Goal: Information Seeking & Learning: Learn about a topic

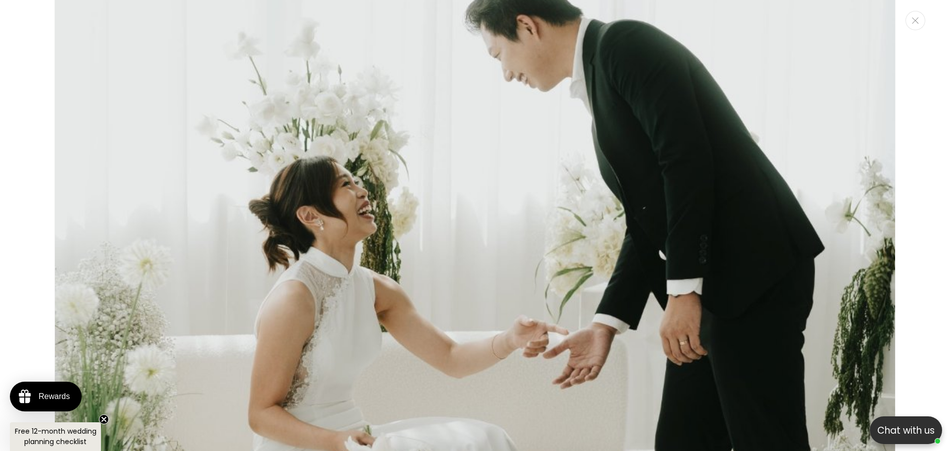
scroll to position [406, 0]
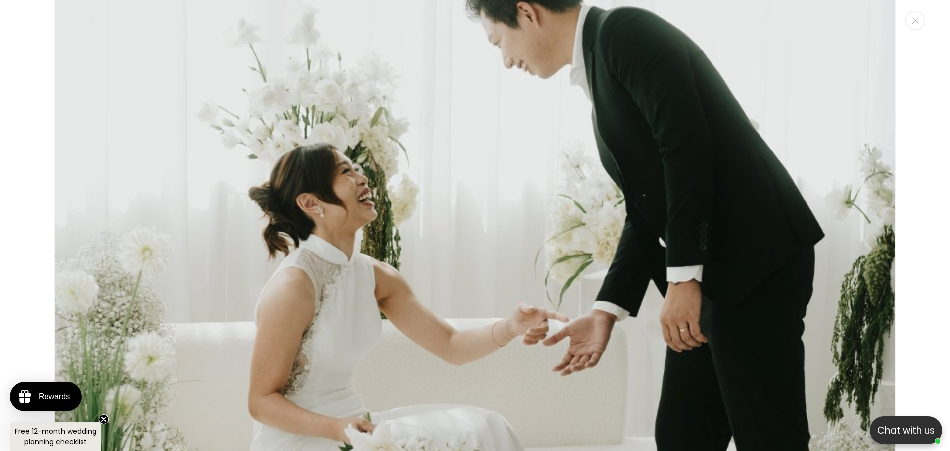
click at [856, 144] on img "Media gallery" at bounding box center [474, 234] width 841 height 1261
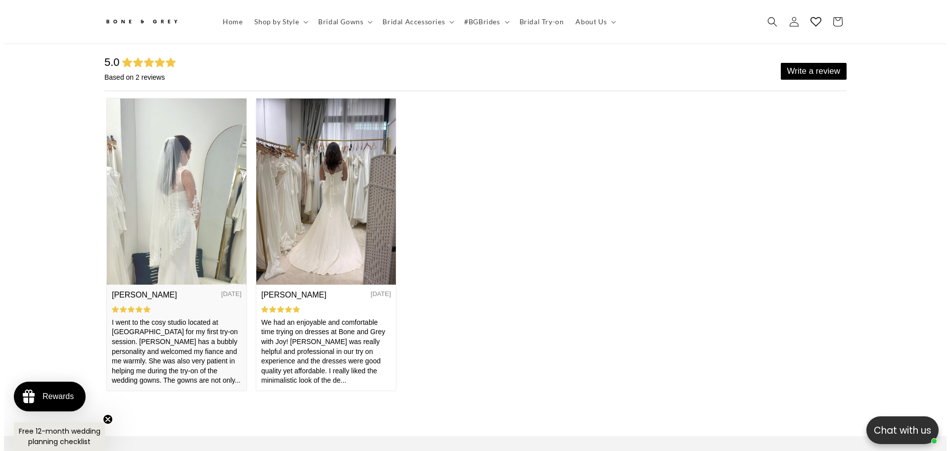
scroll to position [0, 544]
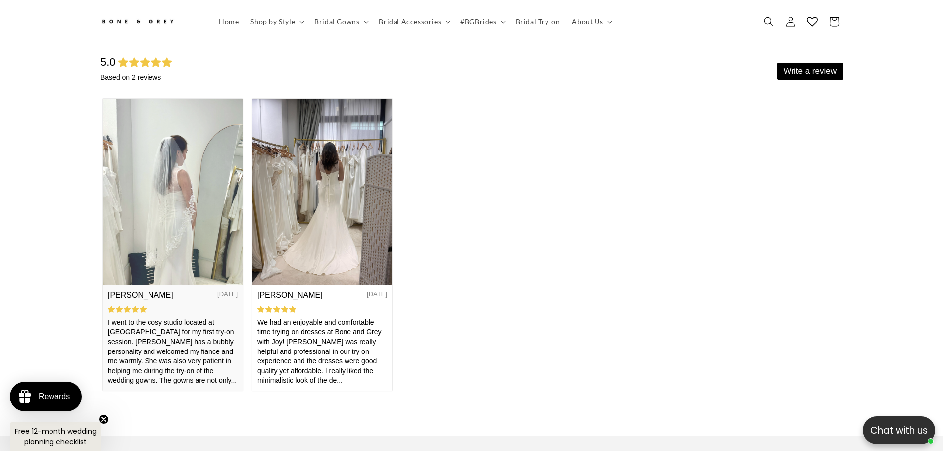
click at [206, 217] on img at bounding box center [172, 191] width 140 height 186
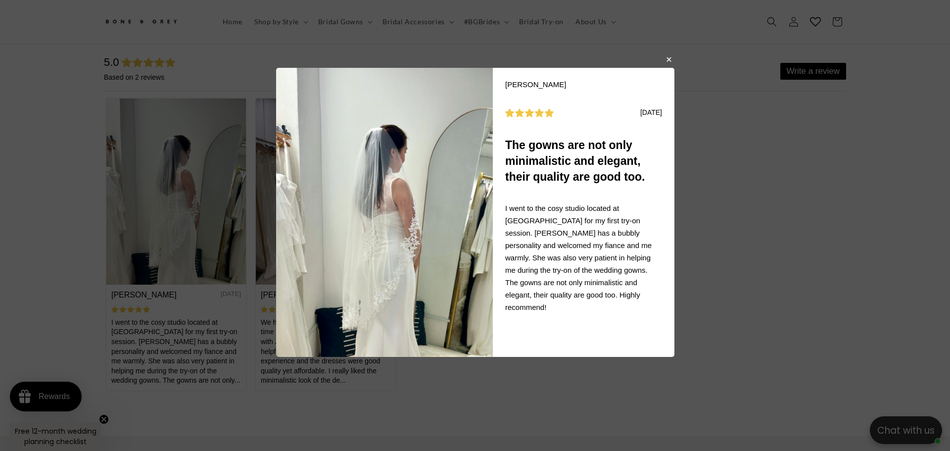
scroll to position [0, 0]
click at [235, 207] on body "Sue C 08/22/2025 The gowns are not only minimalistic and elegant, their quality…" at bounding box center [475, 225] width 950 height 451
click at [668, 60] on button "button" at bounding box center [669, 59] width 6 height 12
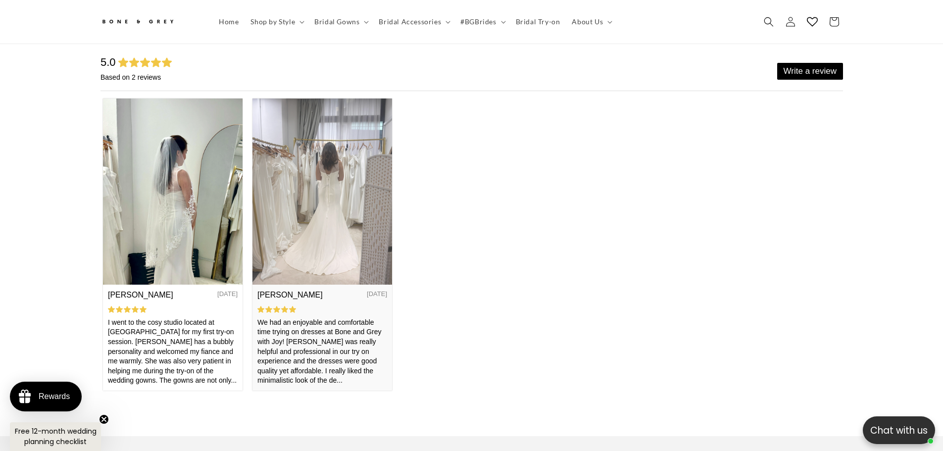
click at [348, 176] on img at bounding box center [322, 191] width 140 height 186
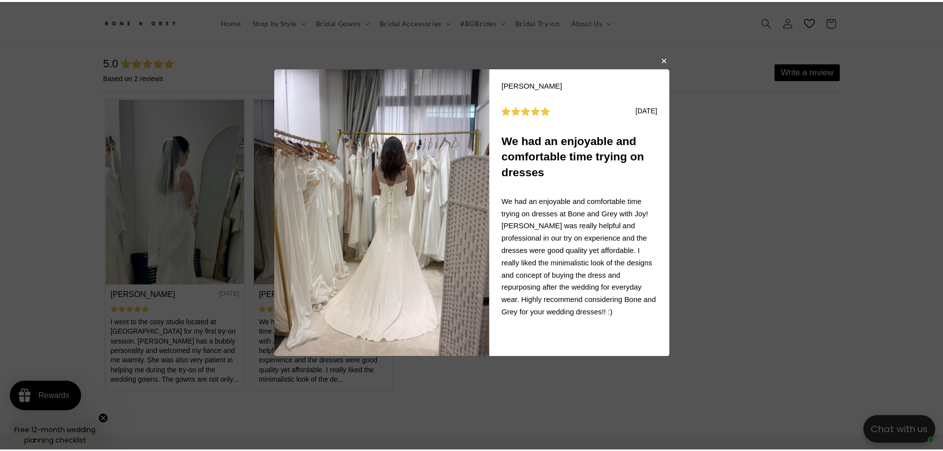
scroll to position [0, 272]
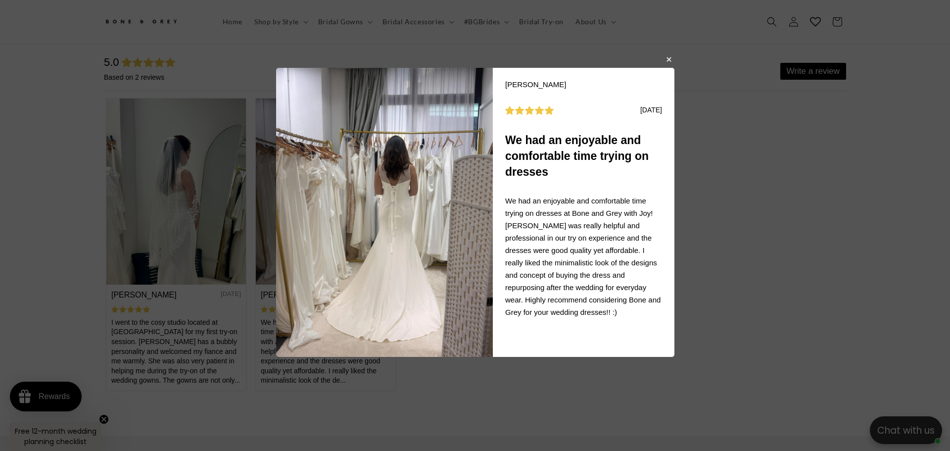
click at [724, 156] on body "Melissa M 08/22/2025 We had an enjoyable and comfortable time trying on dresses…" at bounding box center [475, 225] width 950 height 451
click at [907, 215] on body "Melissa M 08/22/2025 We had an enjoyable and comfortable time trying on dresses…" at bounding box center [475, 225] width 950 height 451
click at [668, 53] on button "button" at bounding box center [669, 59] width 6 height 12
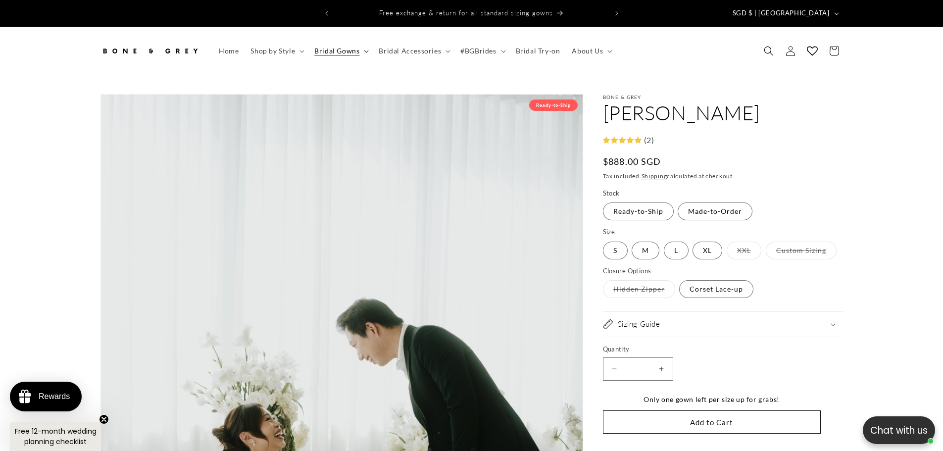
click at [340, 47] on span "Bridal Gowns" at bounding box center [336, 51] width 45 height 9
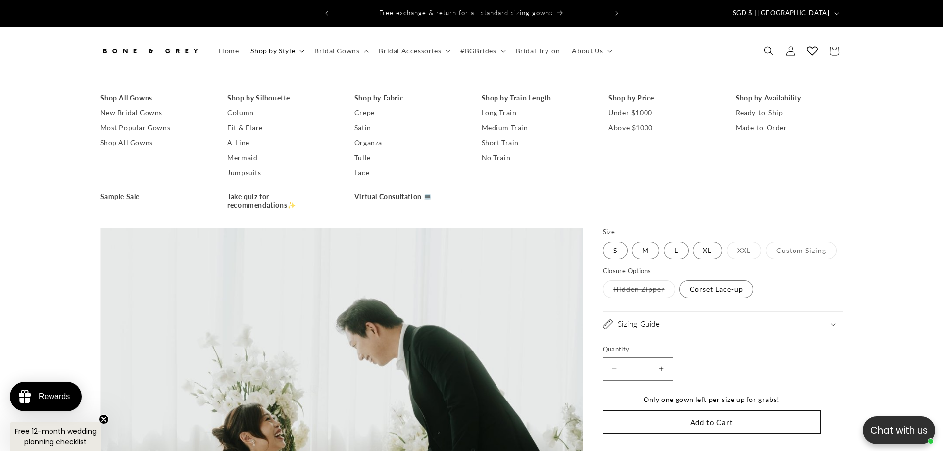
click at [278, 47] on span "Shop by Style" at bounding box center [272, 51] width 45 height 9
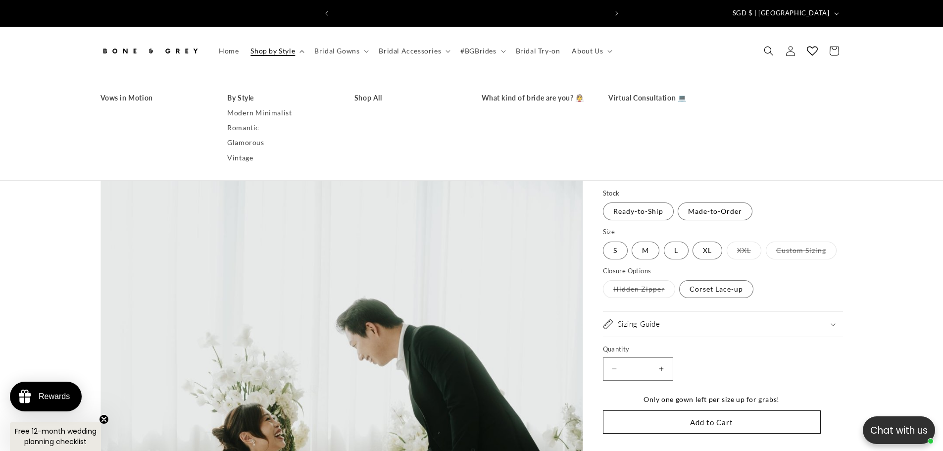
scroll to position [0, 544]
click at [256, 150] on link "Vintage" at bounding box center [280, 157] width 107 height 15
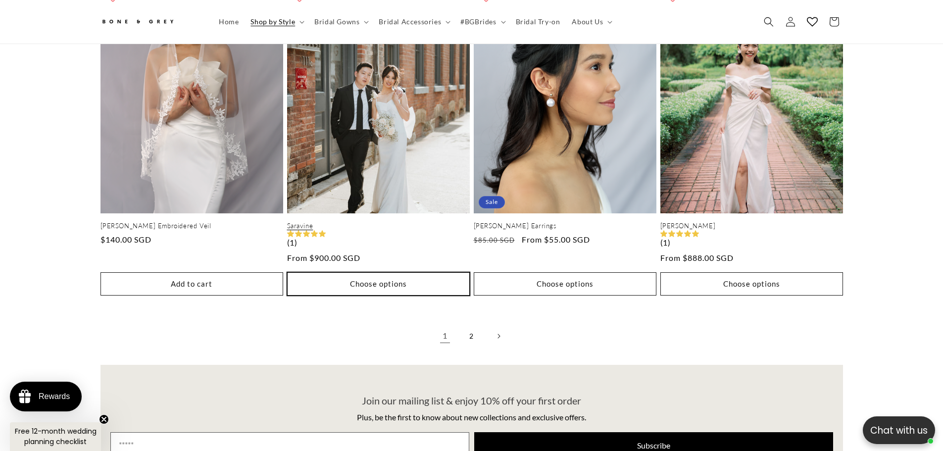
scroll to position [2172, 0]
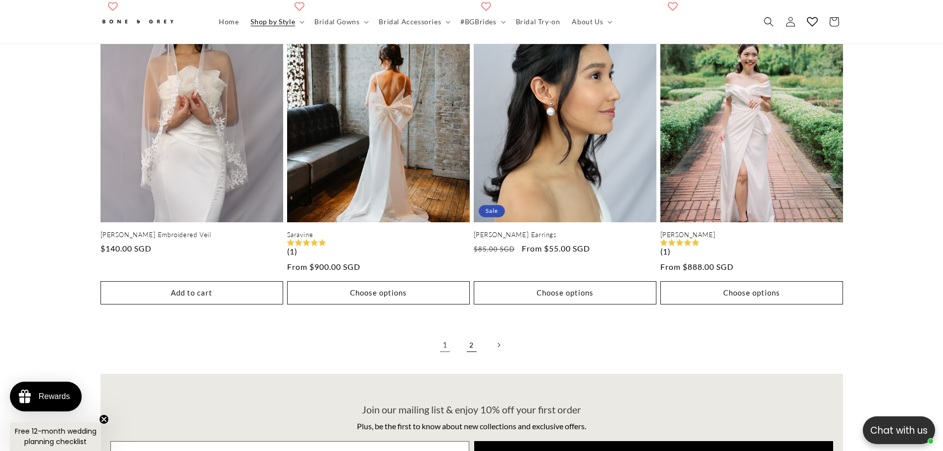
click at [472, 334] on link "2" at bounding box center [472, 345] width 22 height 22
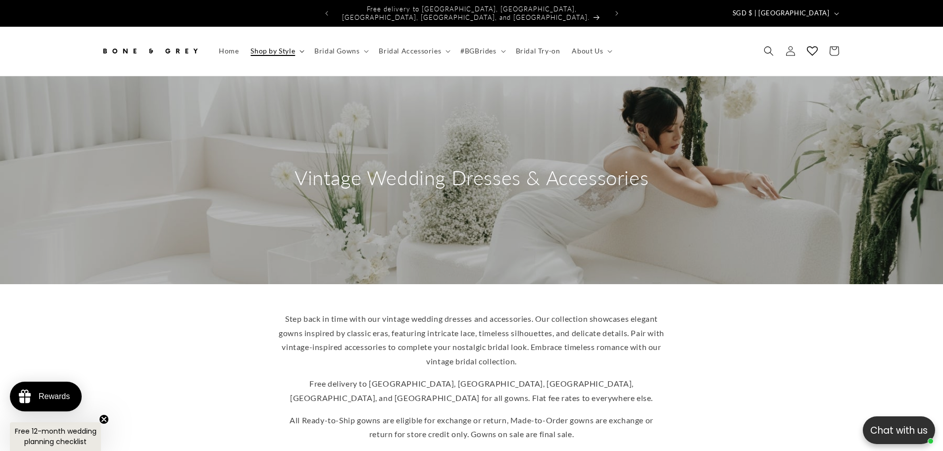
click at [283, 47] on span "Shop by Style" at bounding box center [272, 51] width 45 height 9
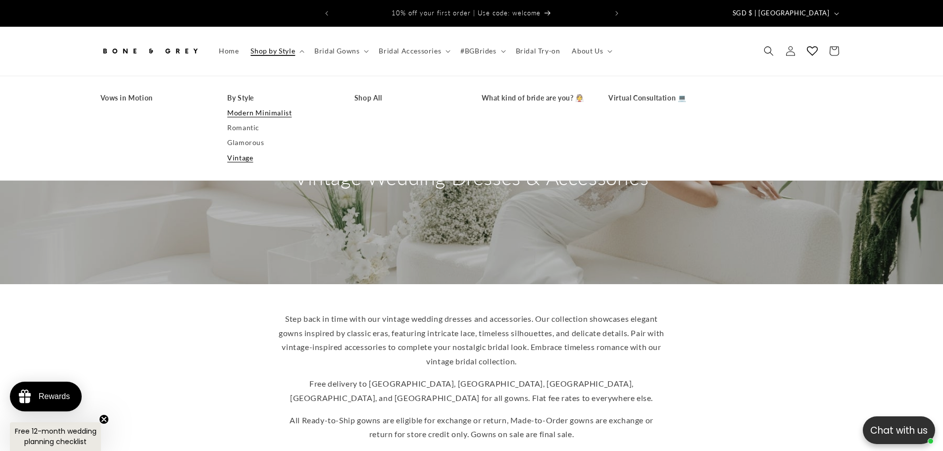
click at [243, 107] on link "Modern Minimalist" at bounding box center [280, 112] width 107 height 15
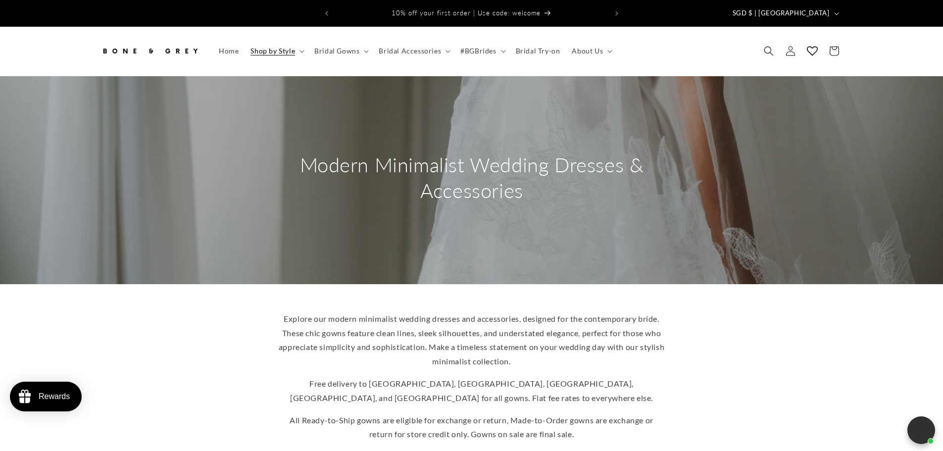
drag, startPoint x: 943, startPoint y: 39, endPoint x: 947, endPoint y: 81, distance: 42.7
click at [942, 81] on html "x by Timesact" at bounding box center [471, 225] width 943 height 451
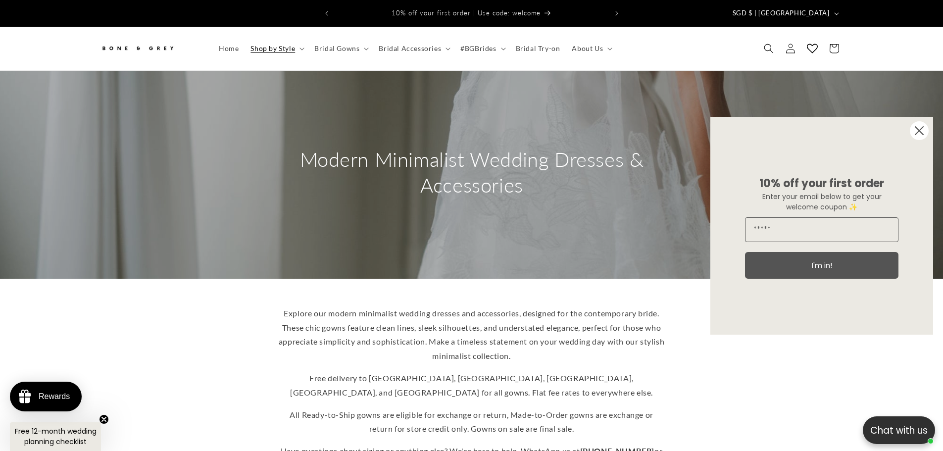
scroll to position [517, 0]
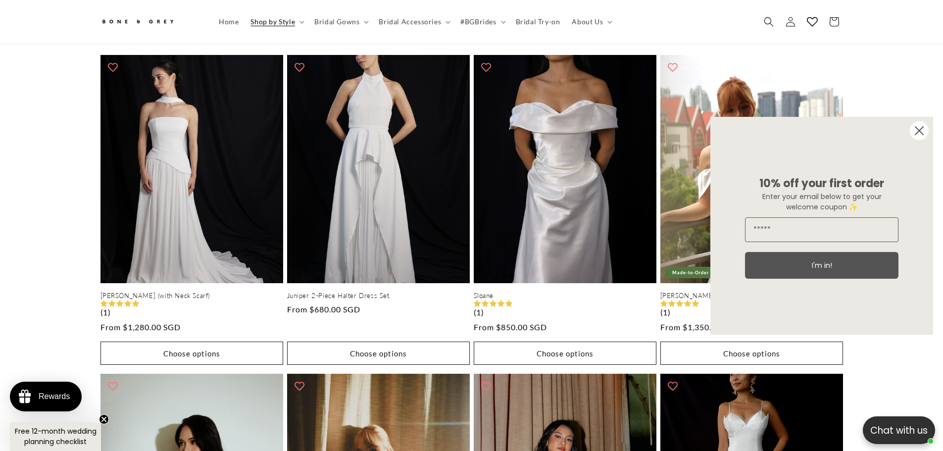
drag, startPoint x: 948, startPoint y: 67, endPoint x: 946, endPoint y: 151, distance: 84.1
click at [917, 131] on circle "Close dialog" at bounding box center [918, 130] width 19 height 19
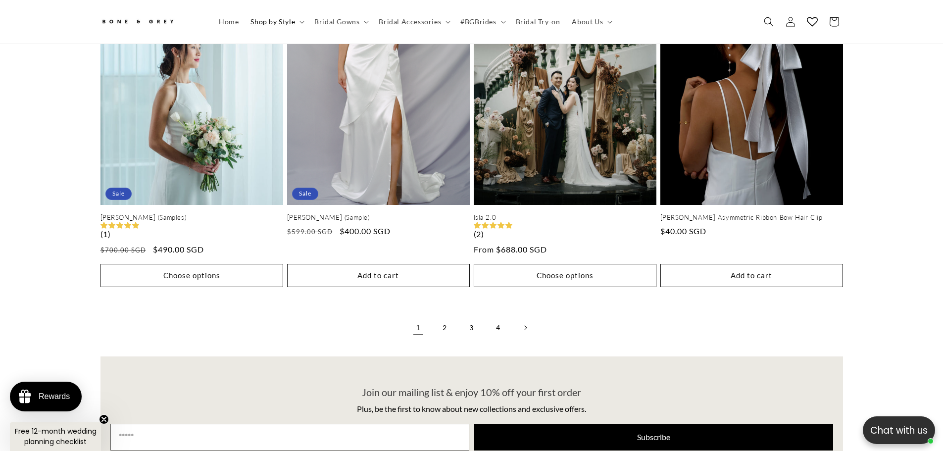
scroll to position [2199, 0]
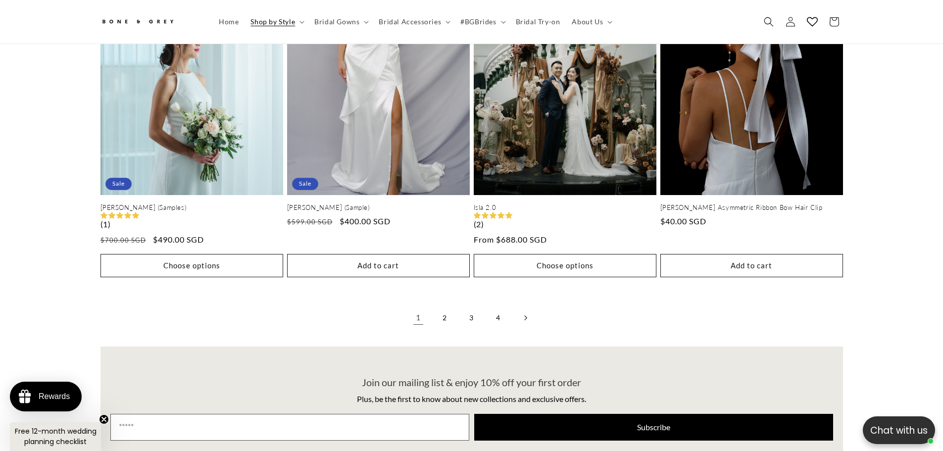
click at [526, 307] on link "Next page" at bounding box center [525, 318] width 22 height 22
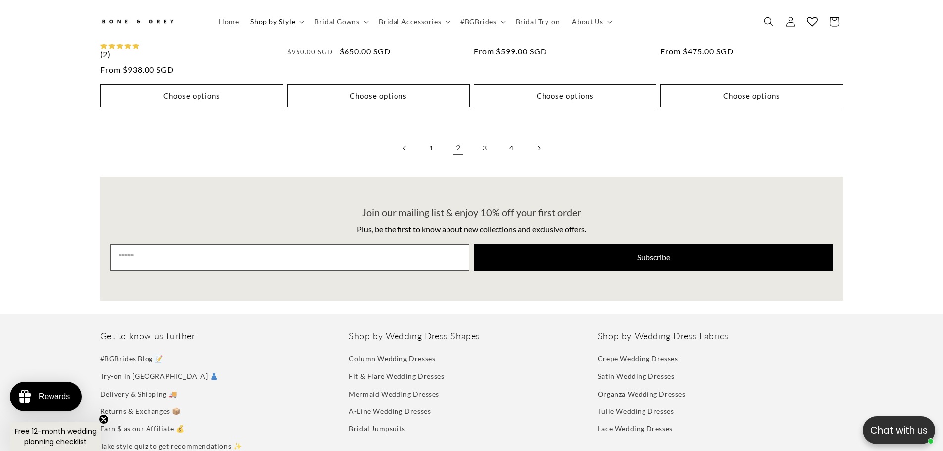
scroll to position [2419, 0]
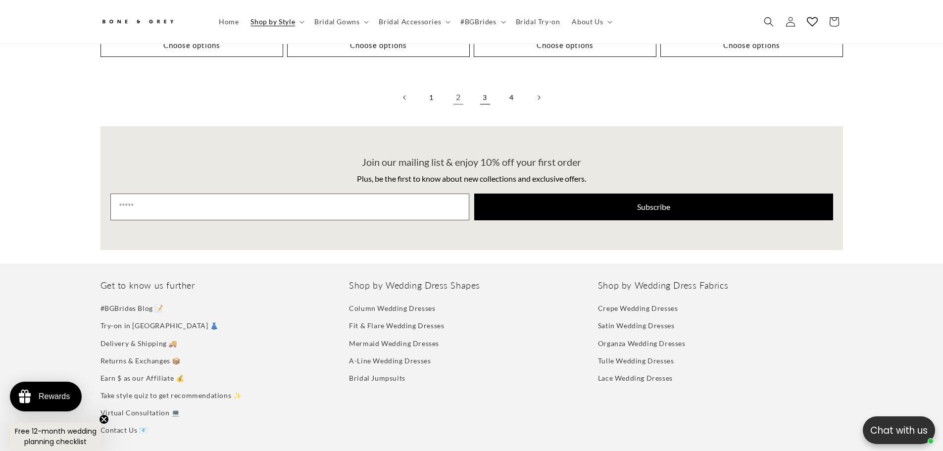
click at [483, 95] on link "3" at bounding box center [485, 98] width 22 height 22
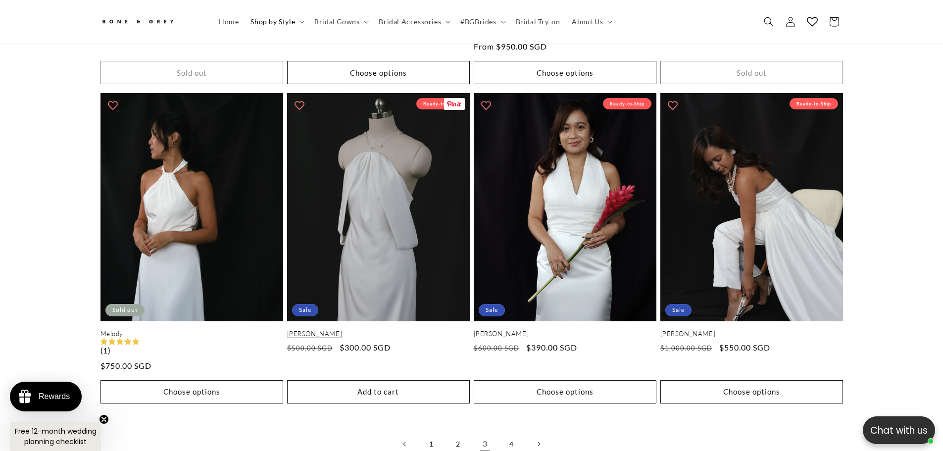
scroll to position [0, 272]
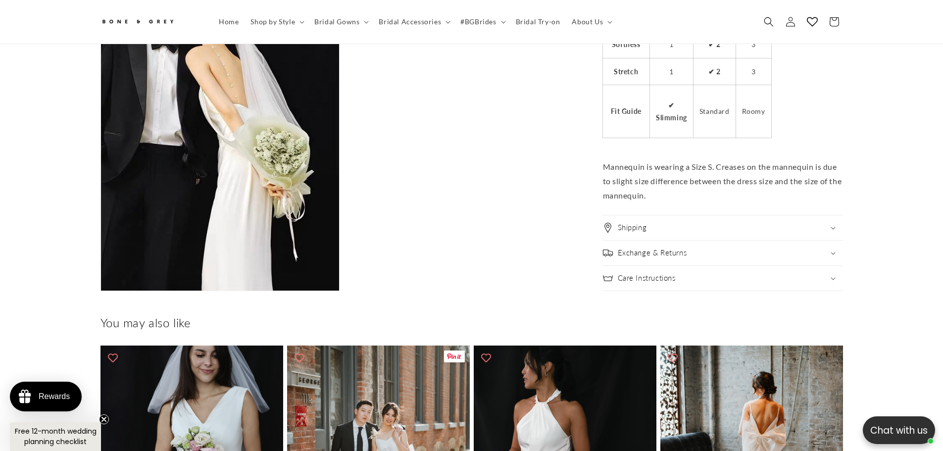
scroll to position [1627, 0]
